Goal: Task Accomplishment & Management: Manage account settings

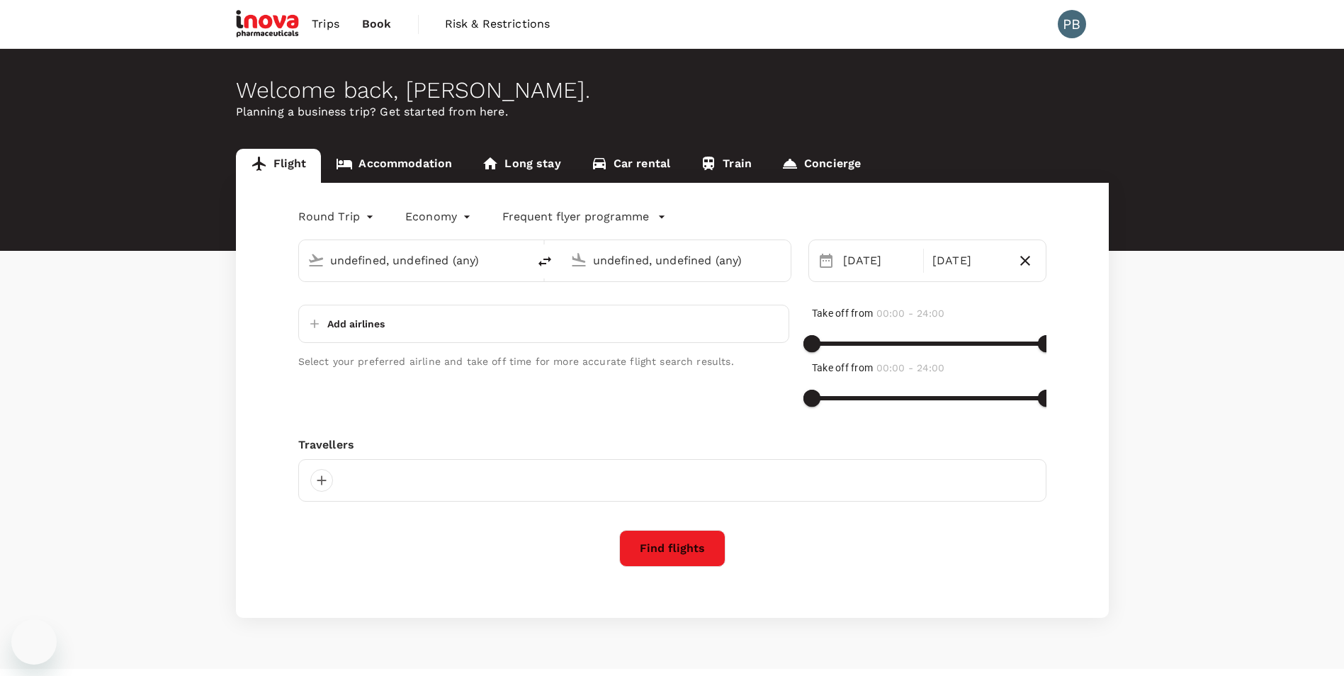
type input "Zurich (ZRH)"
type input "[GEOGRAPHIC_DATA] (SKP)"
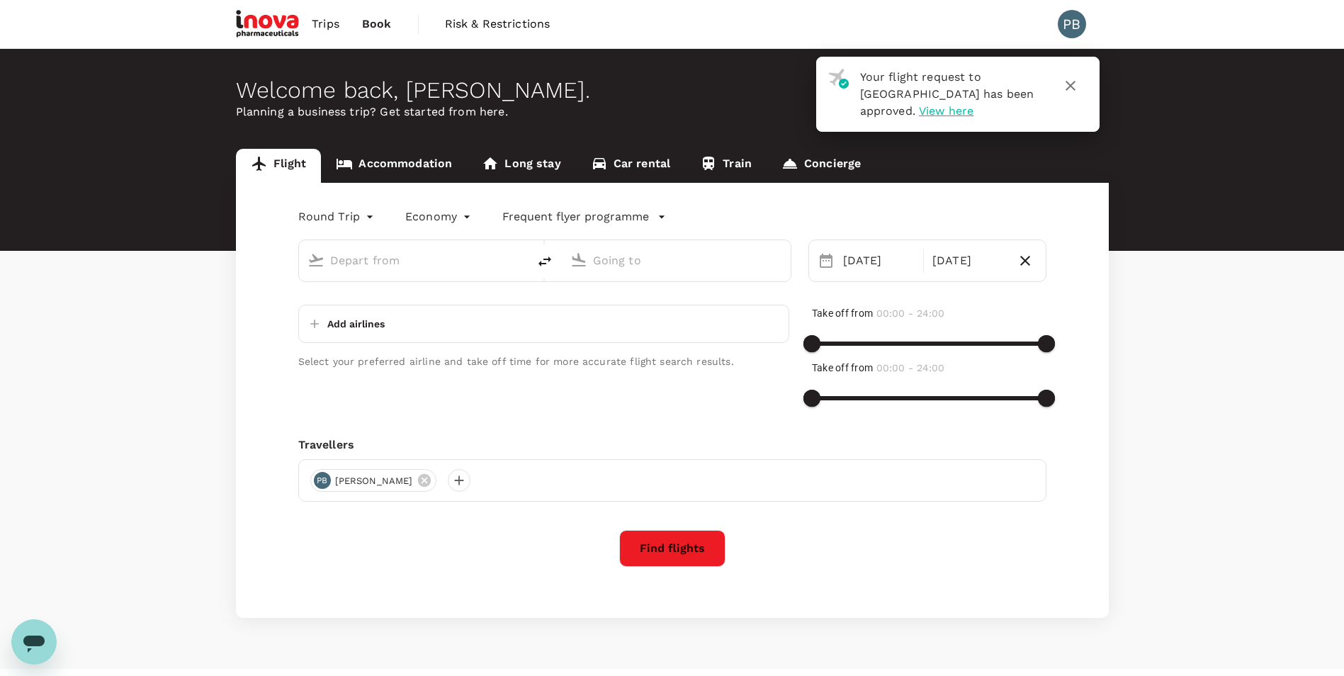
type input "Zurich (ZRH)"
type input "[GEOGRAPHIC_DATA] (SKP)"
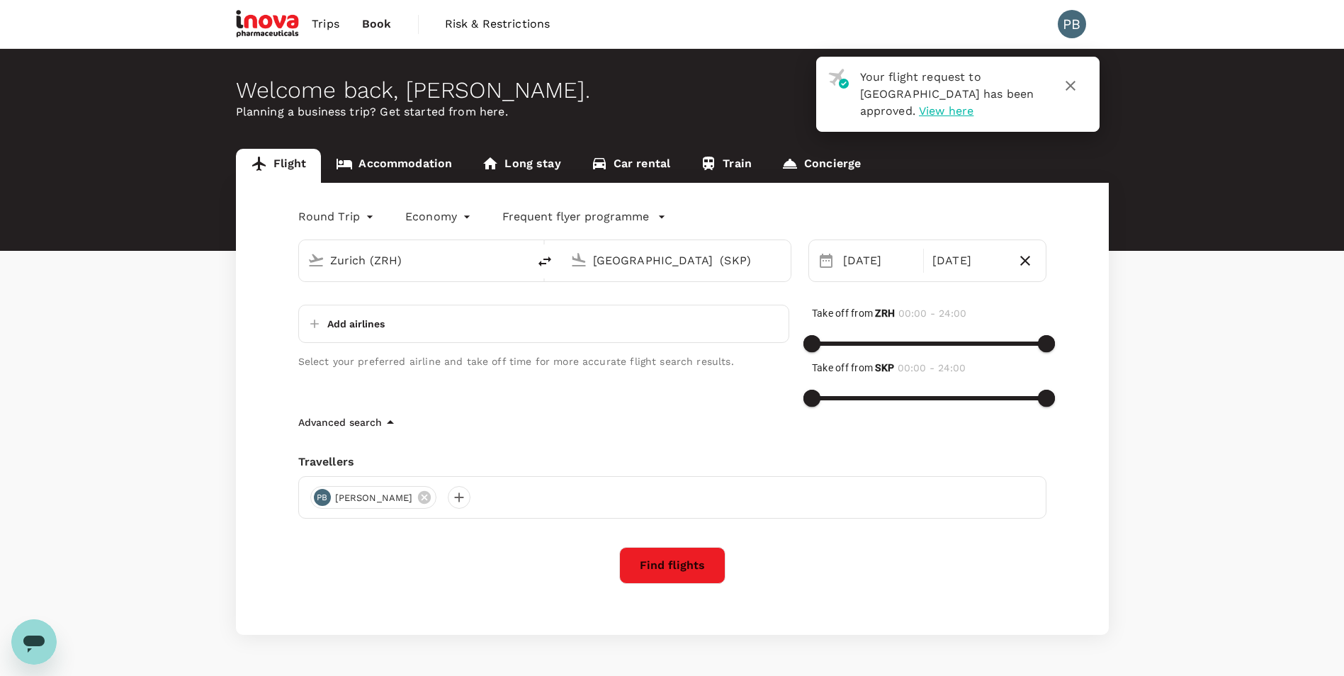
click at [317, 20] on span "Trips" at bounding box center [326, 24] width 28 height 17
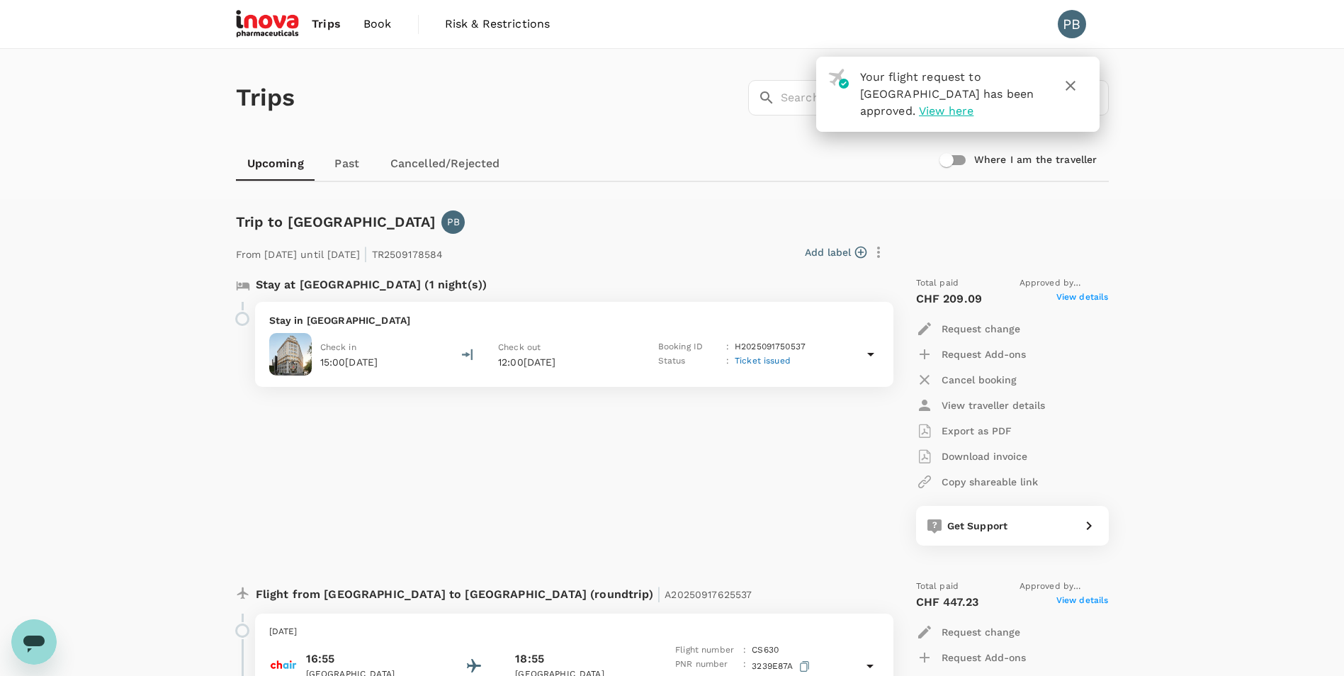
click at [977, 378] on p "Cancel booking" at bounding box center [978, 380] width 75 height 14
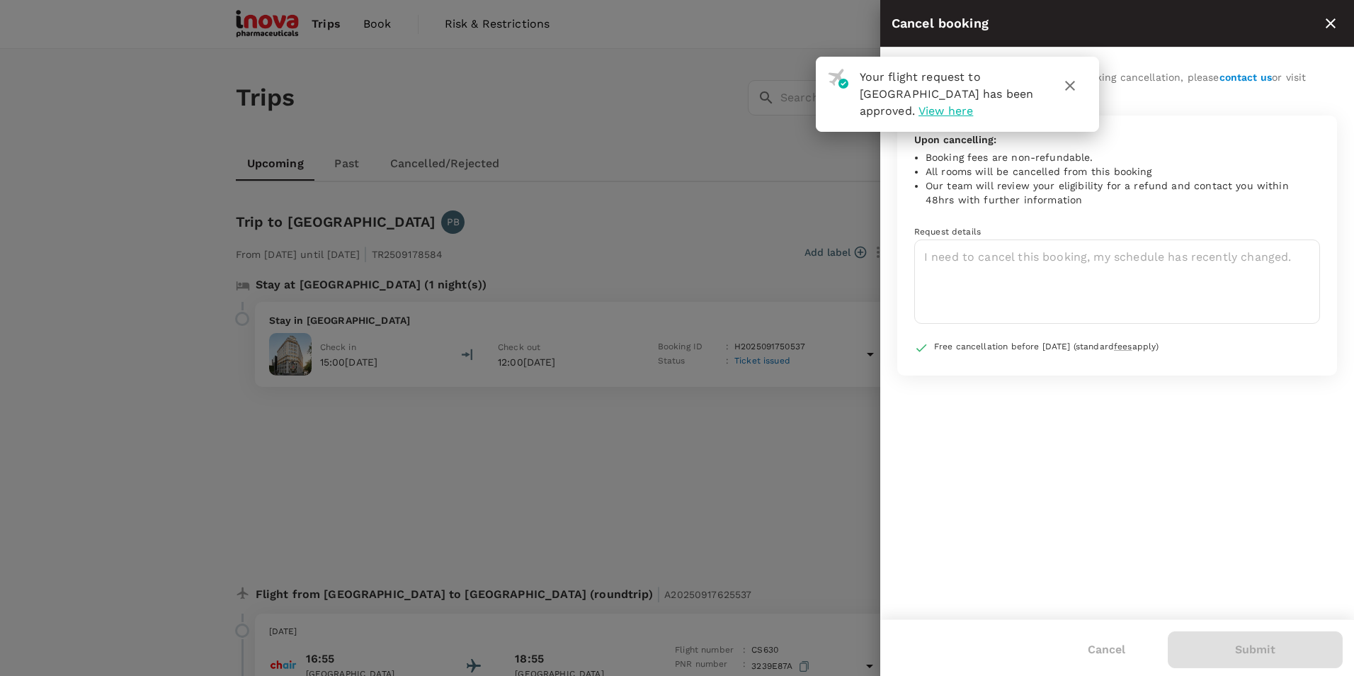
click at [1070, 81] on icon "button" at bounding box center [1070, 85] width 17 height 17
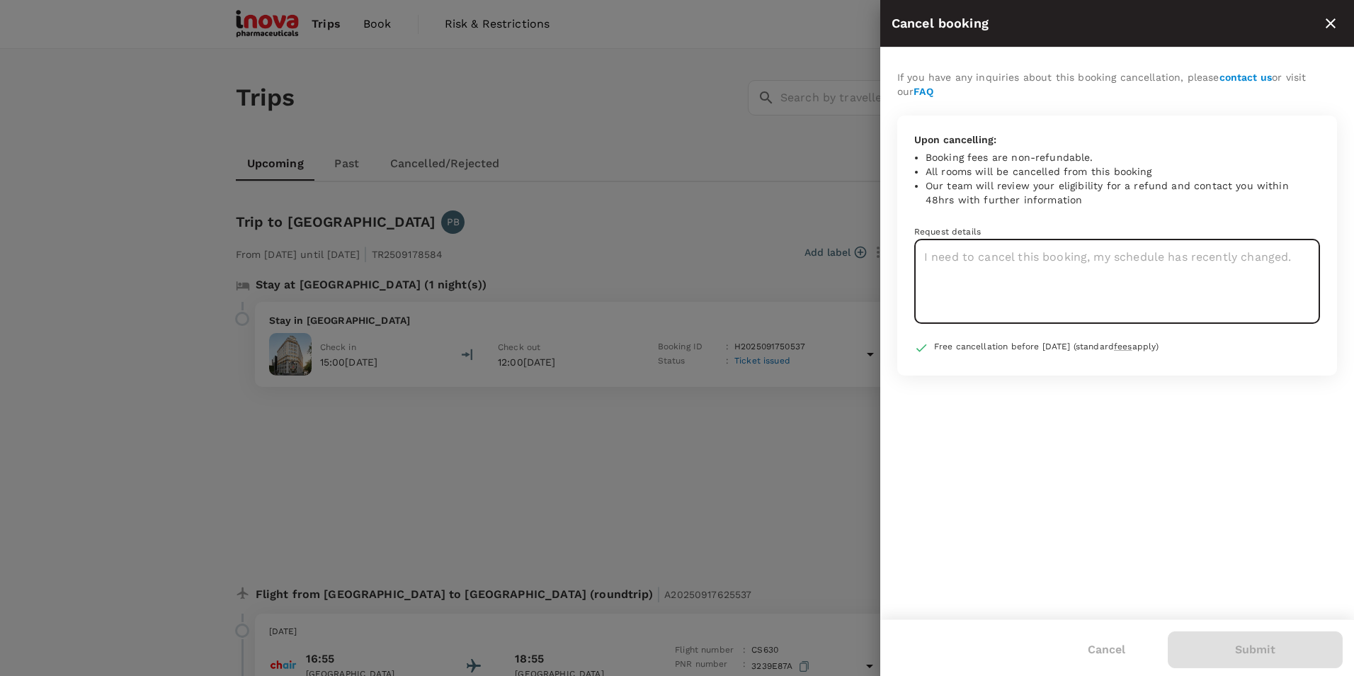
click at [1037, 285] on textarea at bounding box center [1117, 281] width 406 height 84
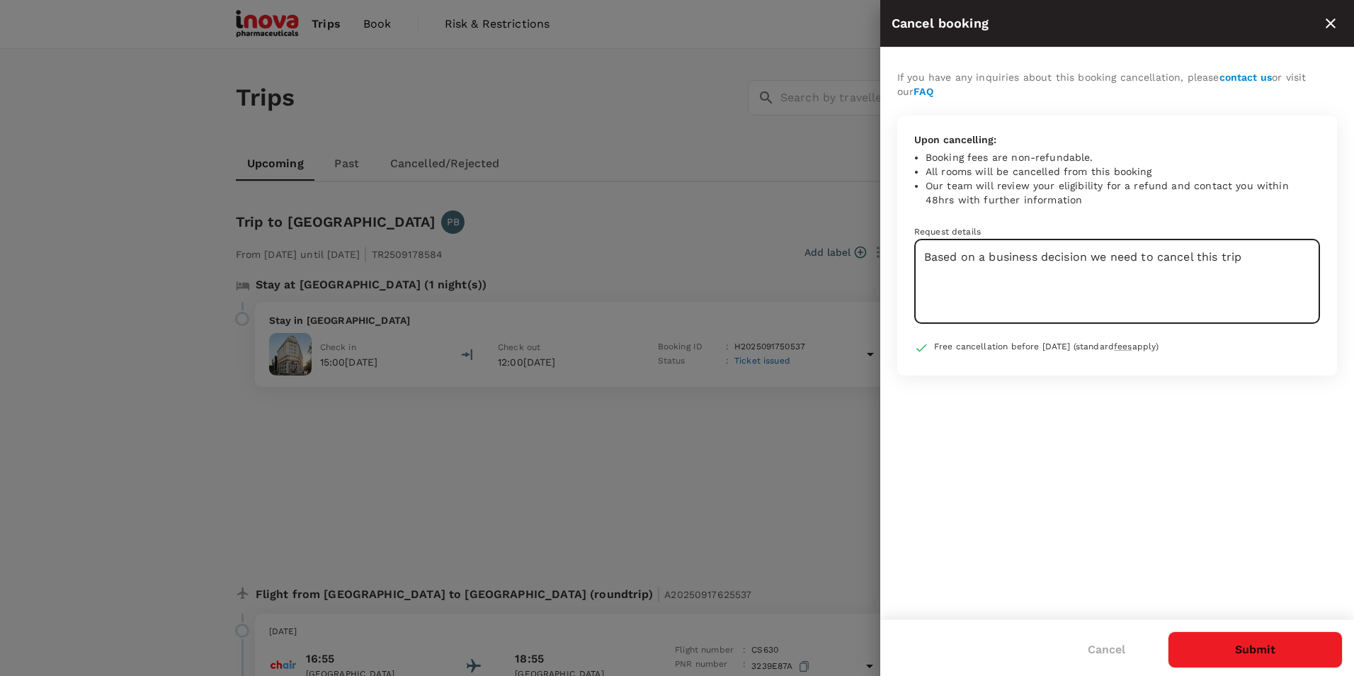
type textarea "Based on a business decision we need to cancel this trip"
click at [1259, 647] on button "Submit" at bounding box center [1255, 649] width 175 height 37
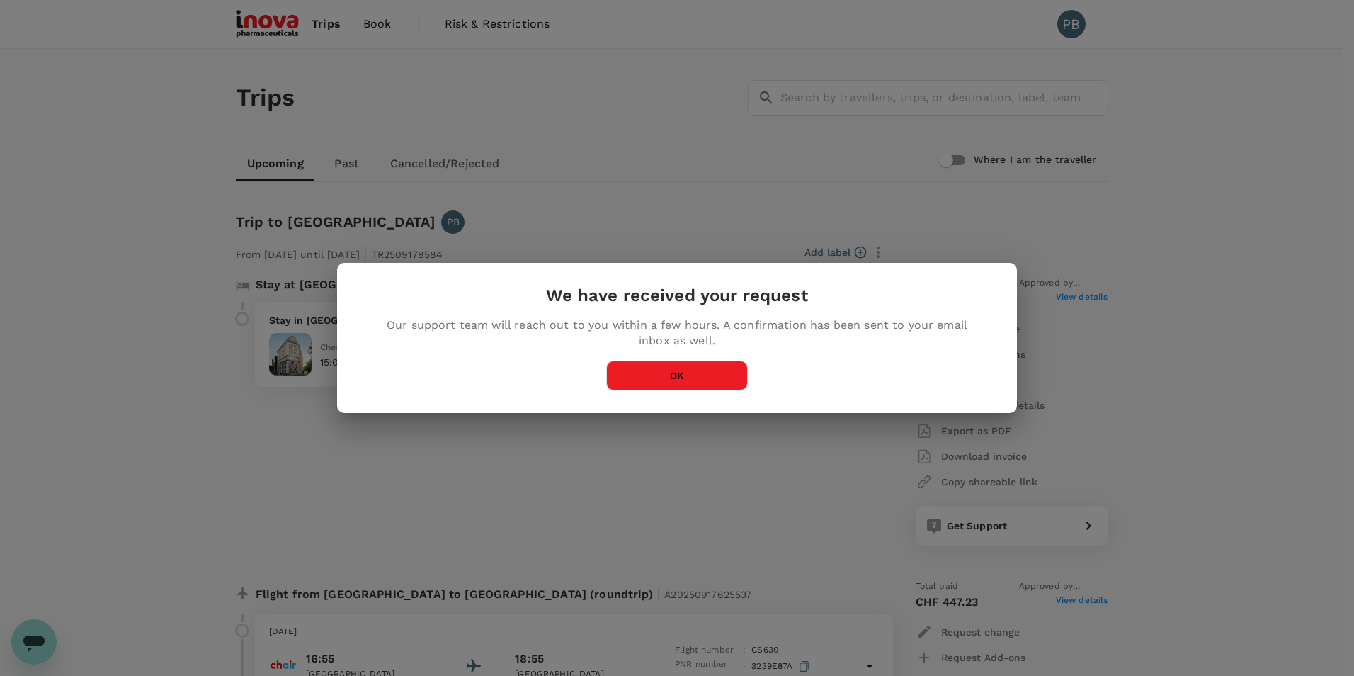
drag, startPoint x: 1252, startPoint y: 257, endPoint x: 927, endPoint y: 248, distance: 325.3
click at [696, 374] on button "OK" at bounding box center [677, 376] width 142 height 30
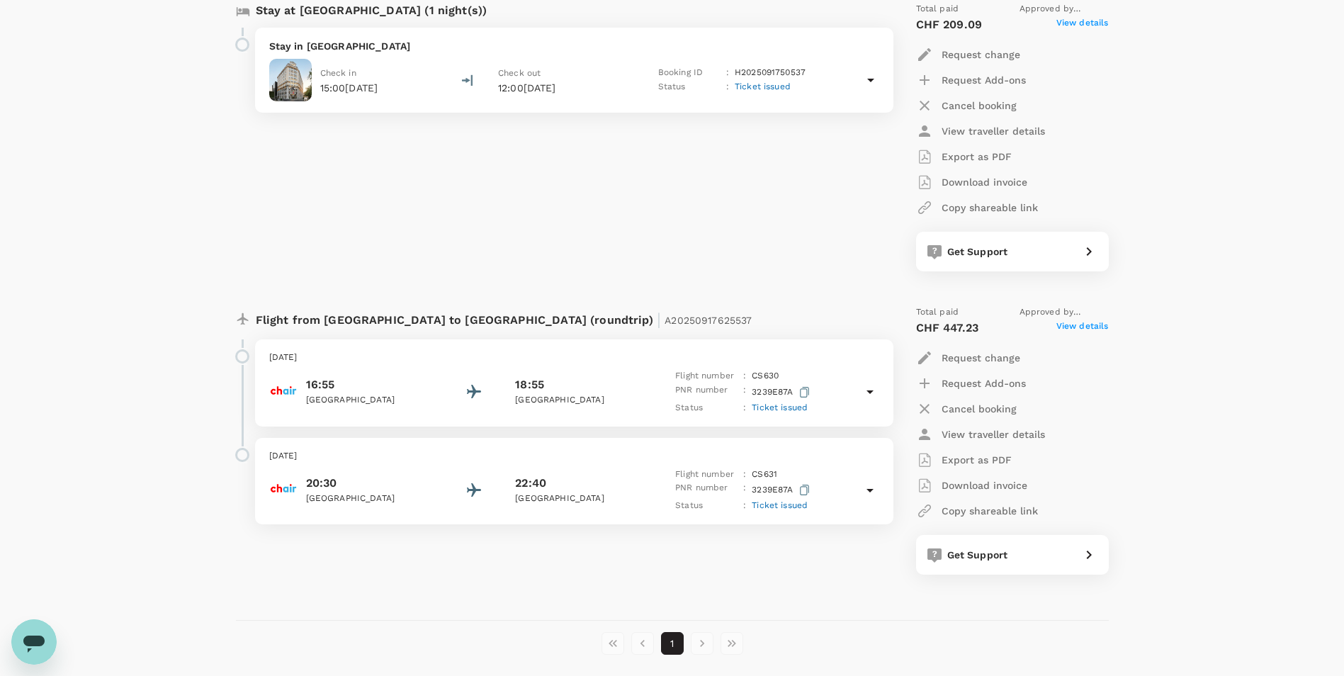
scroll to position [283, 0]
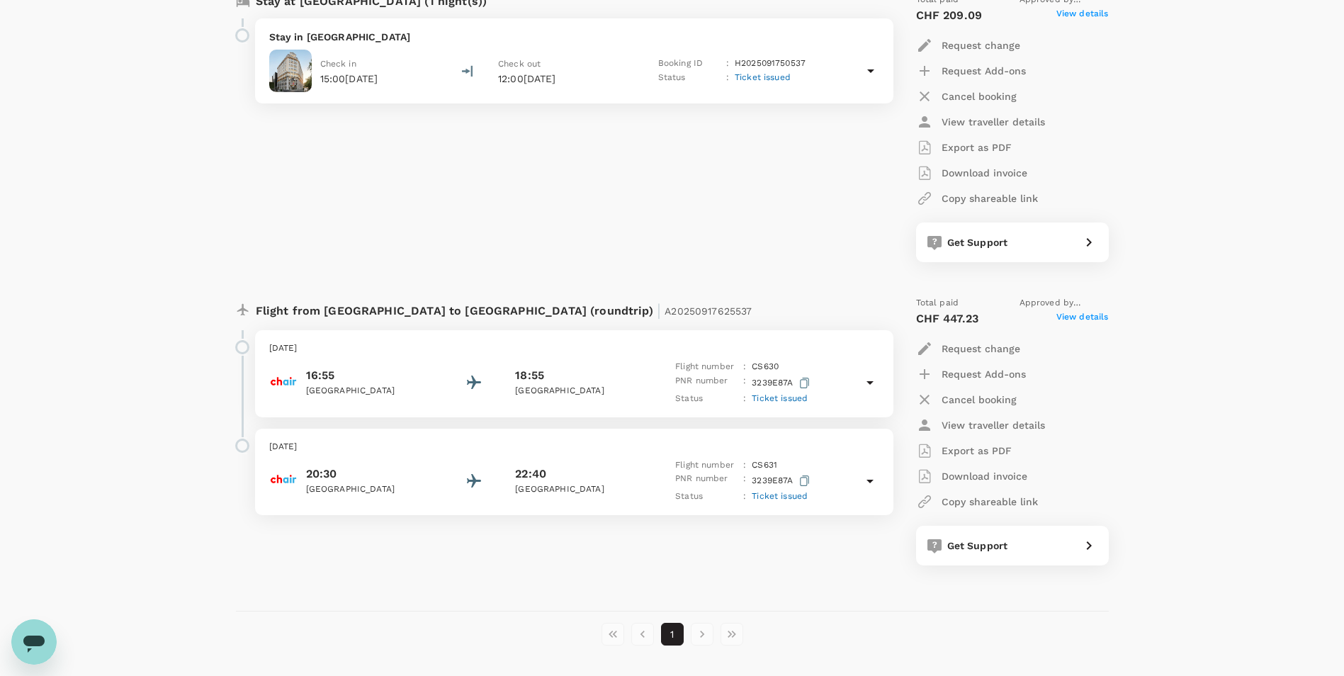
click at [988, 400] on p "Cancel booking" at bounding box center [978, 399] width 75 height 14
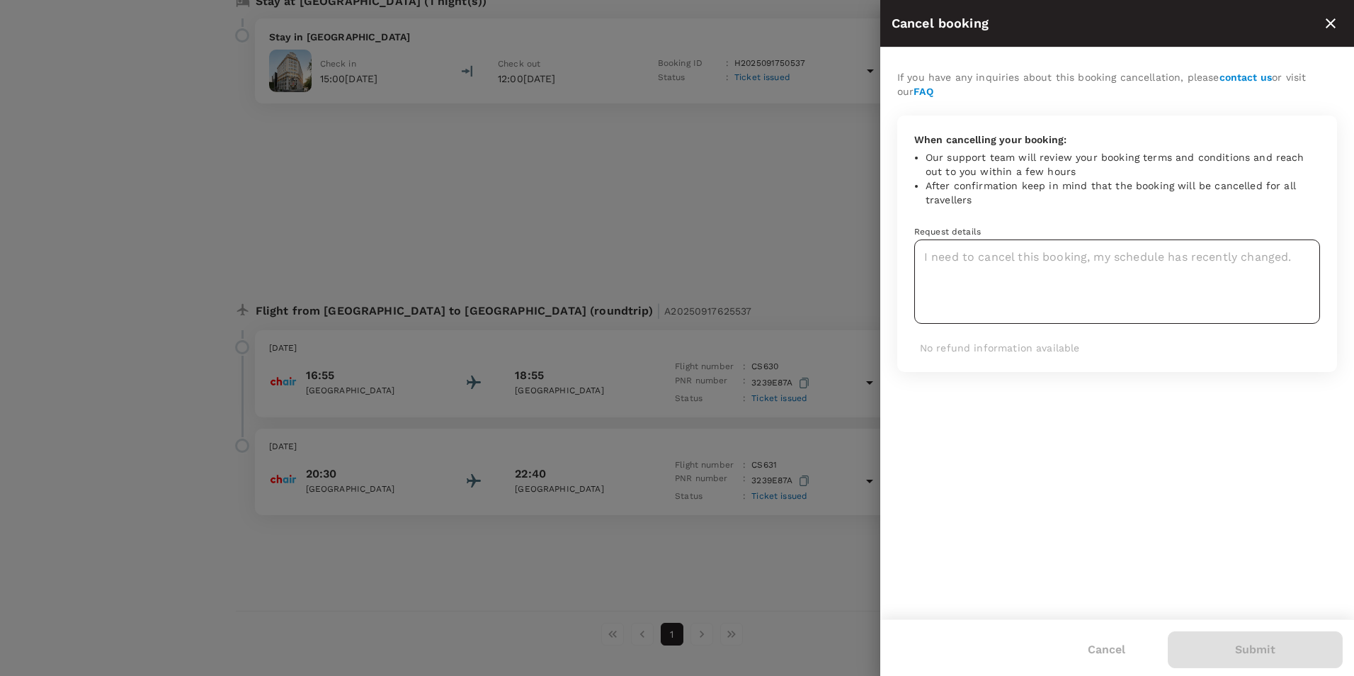
click at [1003, 280] on textarea at bounding box center [1117, 281] width 406 height 84
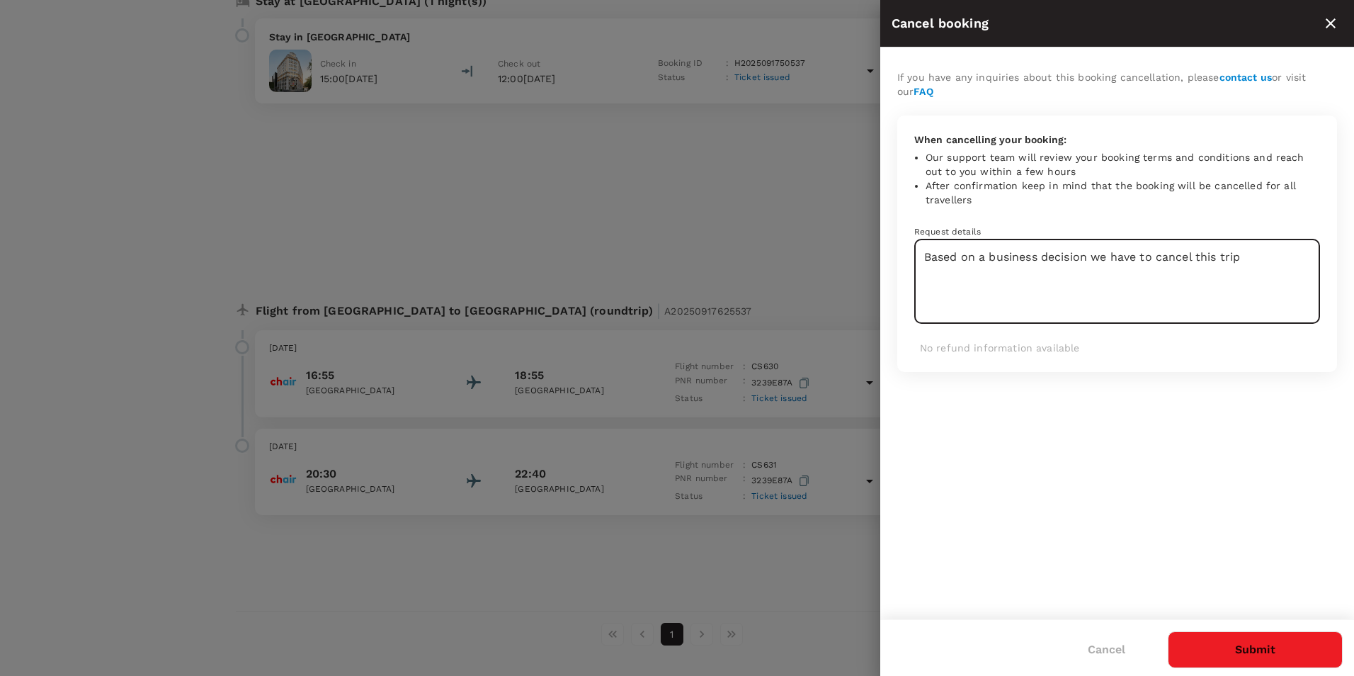
type textarea "Based on a business decision we have to cancel this trip"
click at [1248, 652] on button "Submit" at bounding box center [1255, 649] width 175 height 37
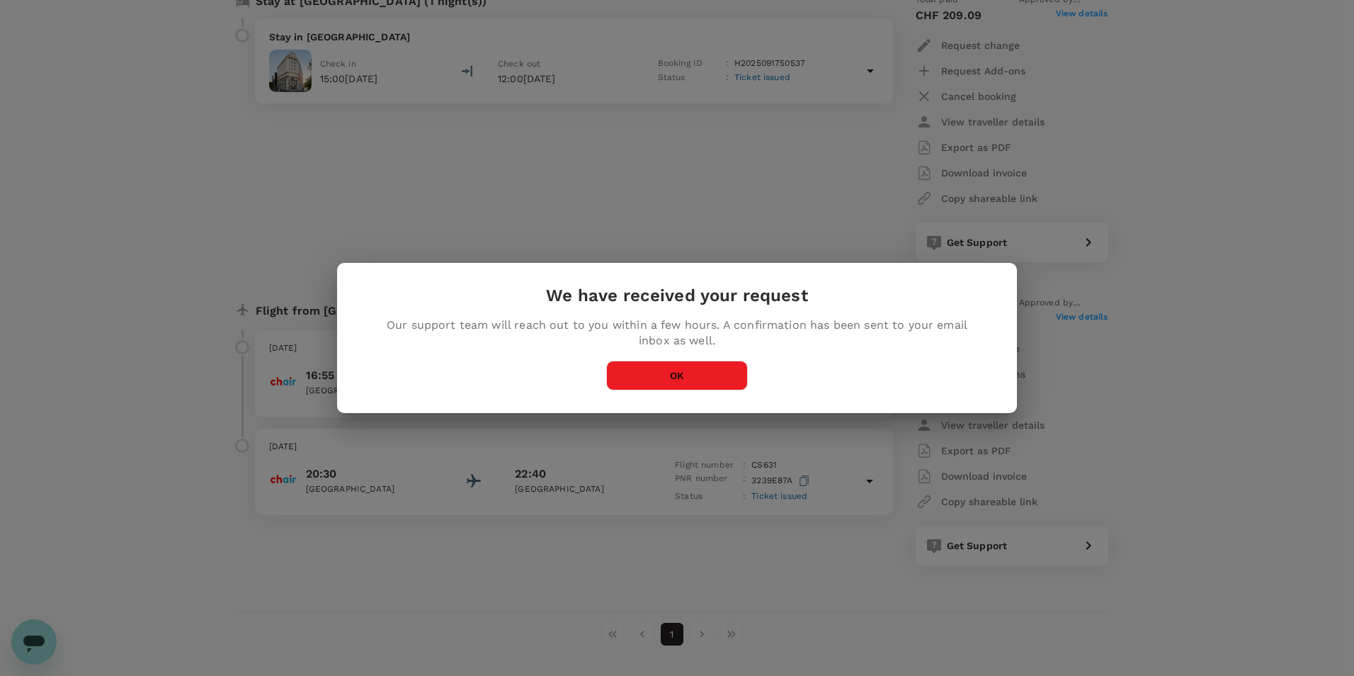
click at [681, 376] on button "OK" at bounding box center [677, 376] width 142 height 30
